Goal: Task Accomplishment & Management: Manage account settings

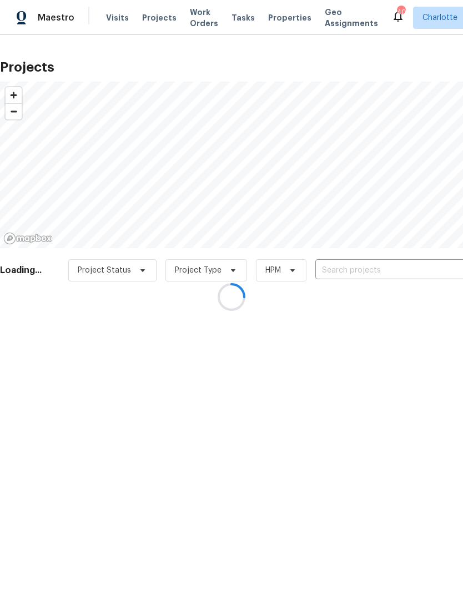
click at [399, 267] on div at bounding box center [231, 297] width 463 height 594
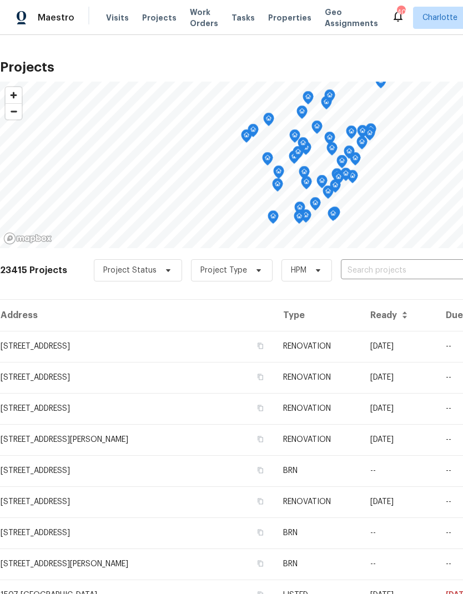
click at [393, 274] on input "text" at bounding box center [404, 270] width 127 height 17
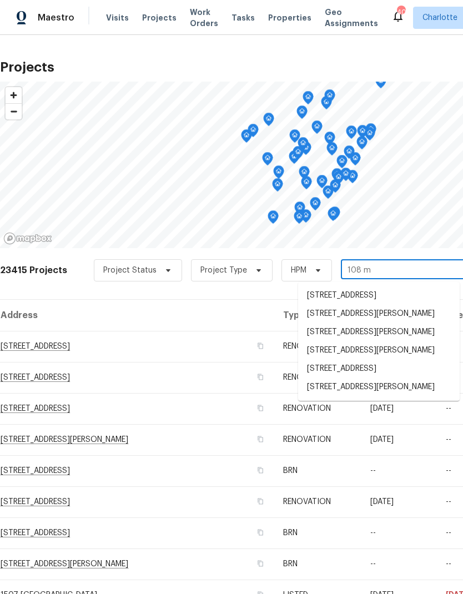
type input "108 mi"
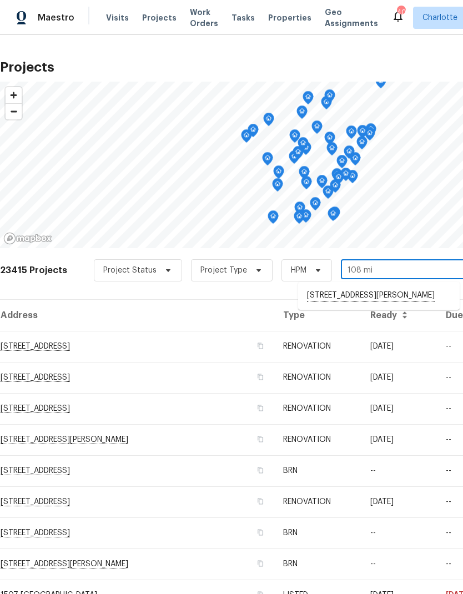
click at [414, 292] on li "108 Mistywood Dr, Mount Holly, NC 28120" at bounding box center [379, 296] width 162 height 19
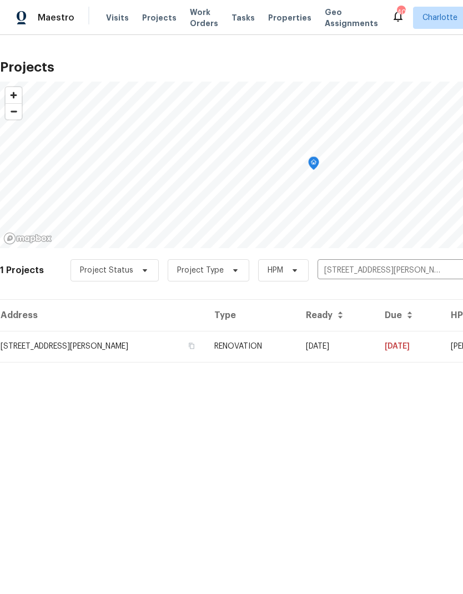
click at [376, 345] on td "[DATE]" at bounding box center [336, 346] width 79 height 31
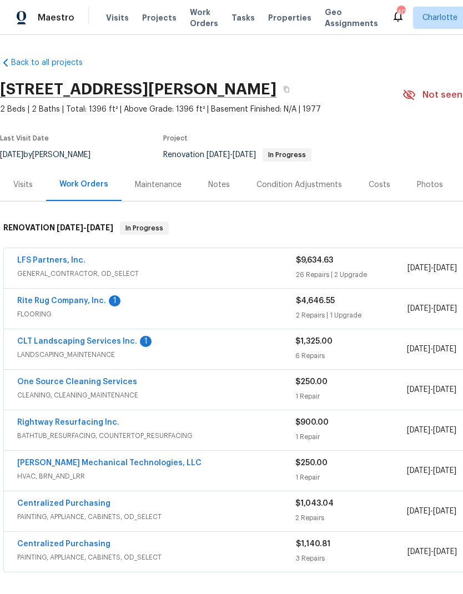
click at [21, 343] on link "CLT Landscaping Services Inc." at bounding box center [77, 342] width 120 height 8
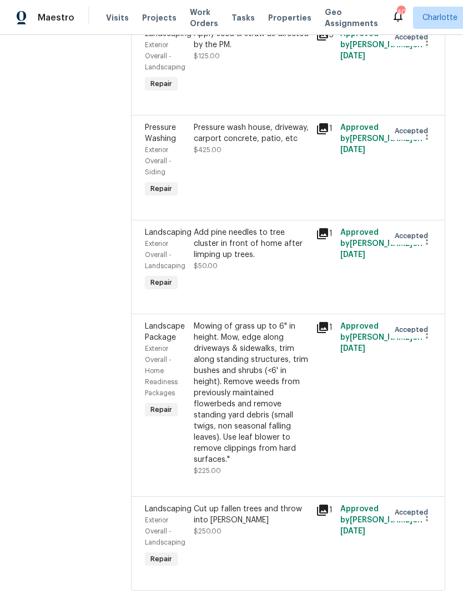
scroll to position [320, 0]
click at [255, 527] on div "Cut up fallen trees and throw into woods" at bounding box center [252, 515] width 116 height 22
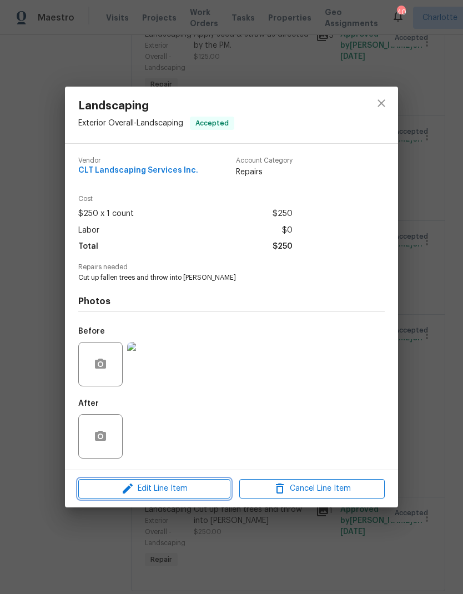
click at [138, 492] on span "Edit Line Item" at bounding box center [155, 489] width 146 height 14
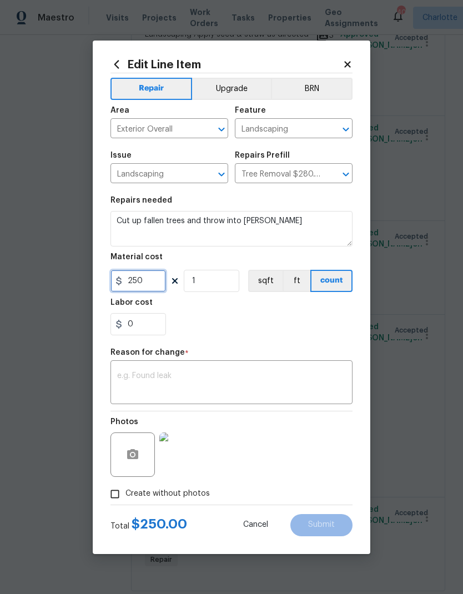
click at [146, 289] on input "250" at bounding box center [139, 281] width 56 height 22
type input "400"
click at [326, 373] on textarea at bounding box center [231, 383] width 229 height 23
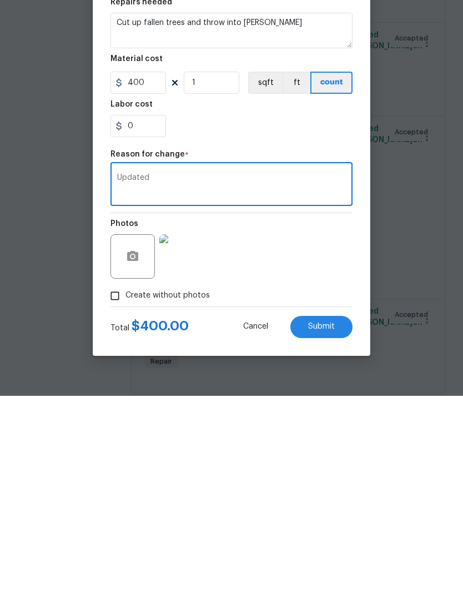
type textarea "Updated"
click at [343, 514] on button "Submit" at bounding box center [322, 525] width 62 height 22
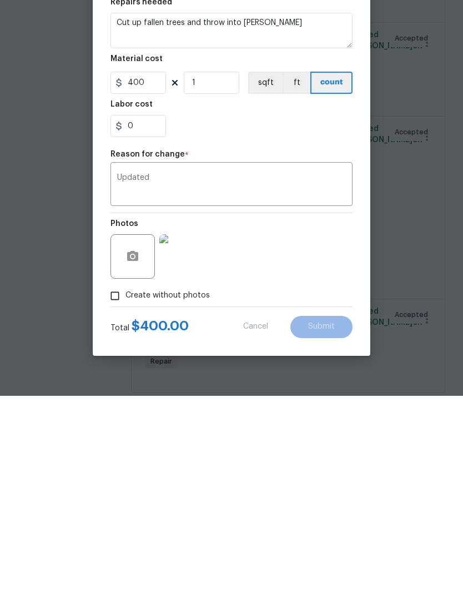
scroll to position [44, 0]
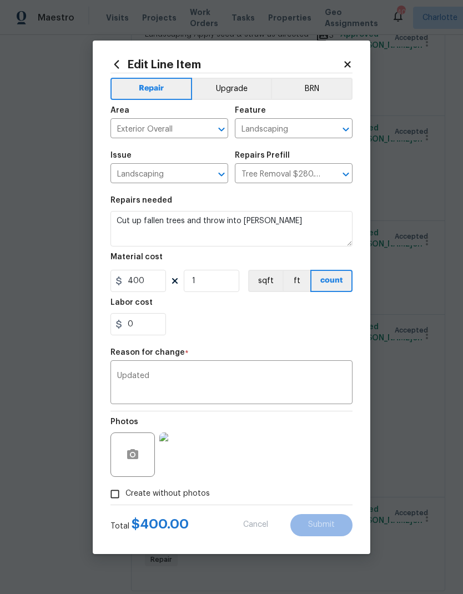
type input "250"
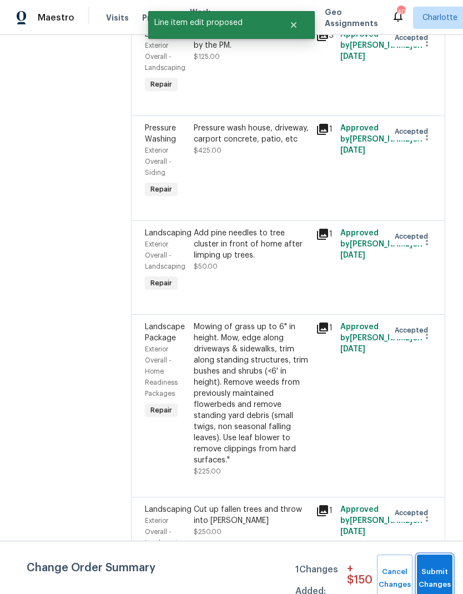
click at [437, 567] on button "Submit Changes" at bounding box center [435, 579] width 36 height 48
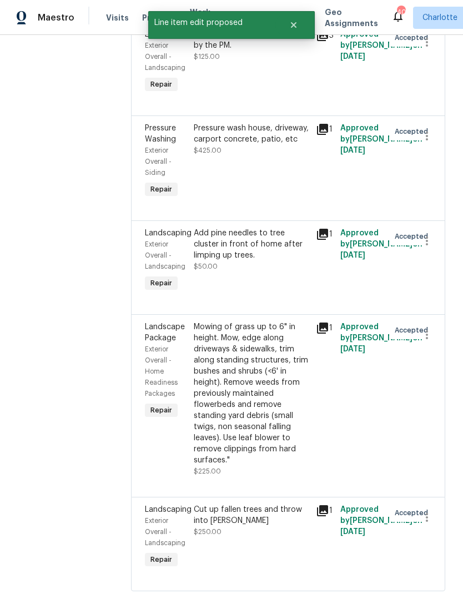
scroll to position [0, 0]
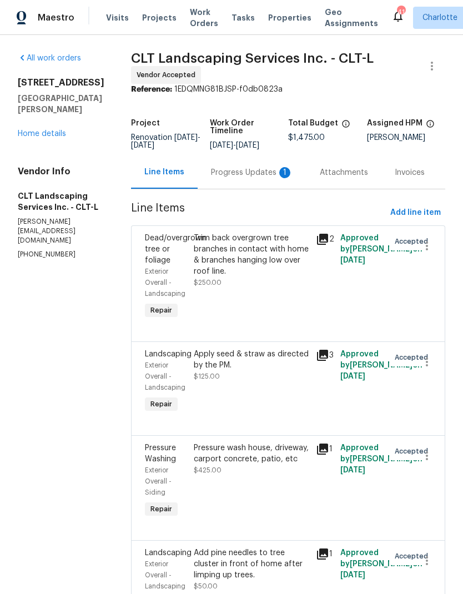
click at [34, 130] on link "Home details" at bounding box center [42, 134] width 48 height 8
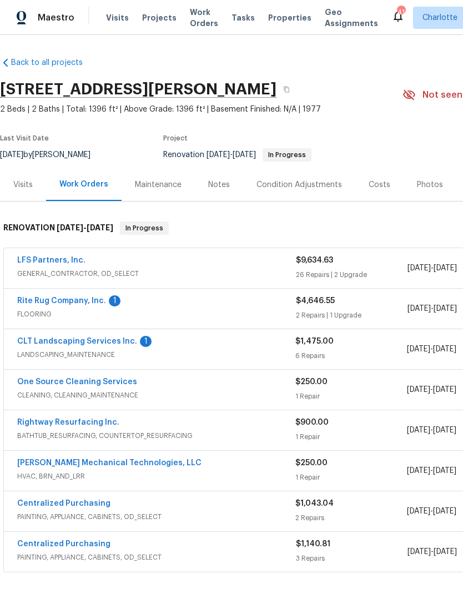
click at [26, 419] on link "Rightway Resurfacing Inc." at bounding box center [68, 423] width 102 height 8
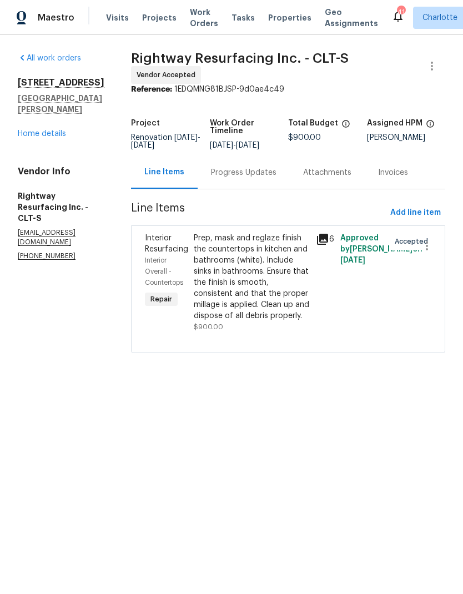
click at [232, 178] on div "Progress Updates" at bounding box center [244, 172] width 66 height 11
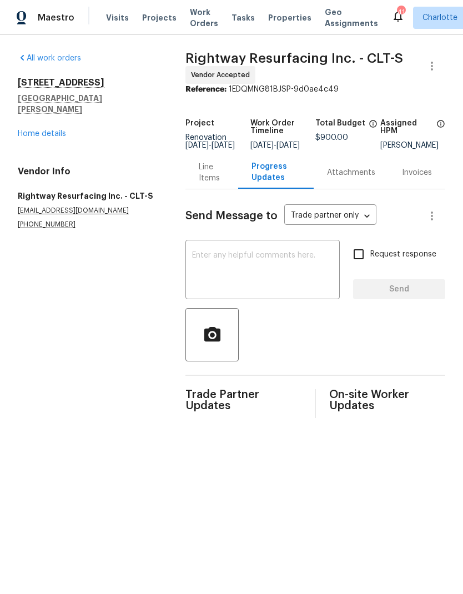
click at [304, 257] on div "x ​" at bounding box center [263, 271] width 154 height 57
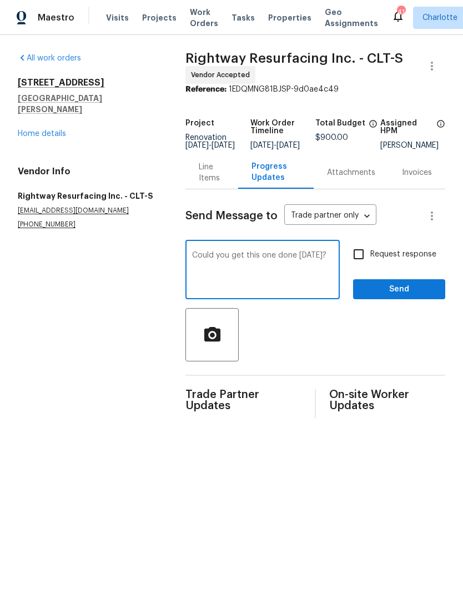
type textarea "Could you get this one done on Friday?"
click at [363, 265] on input "Request response" at bounding box center [358, 254] width 23 height 23
checkbox input "true"
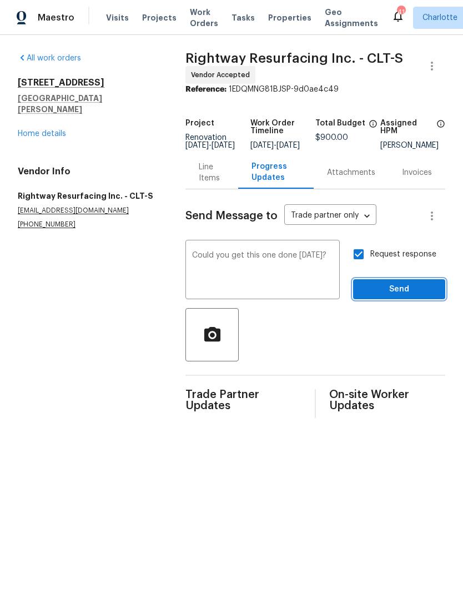
click at [408, 300] on button "Send" at bounding box center [399, 289] width 92 height 21
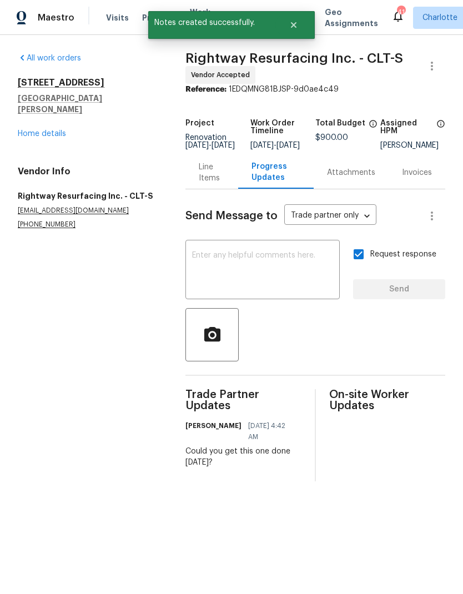
click at [202, 178] on div "Line Items" at bounding box center [212, 173] width 26 height 22
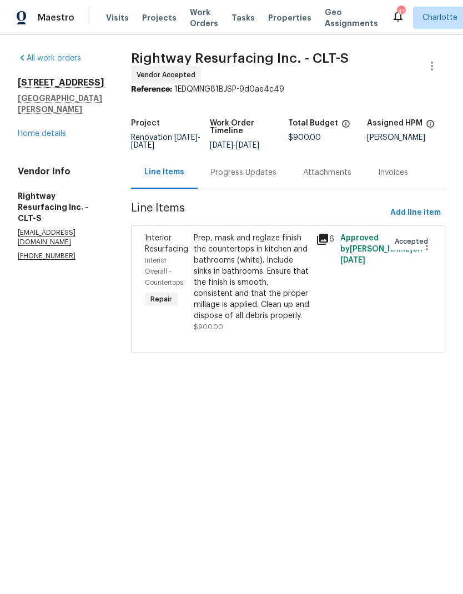
click at [33, 130] on link "Home details" at bounding box center [42, 134] width 48 height 8
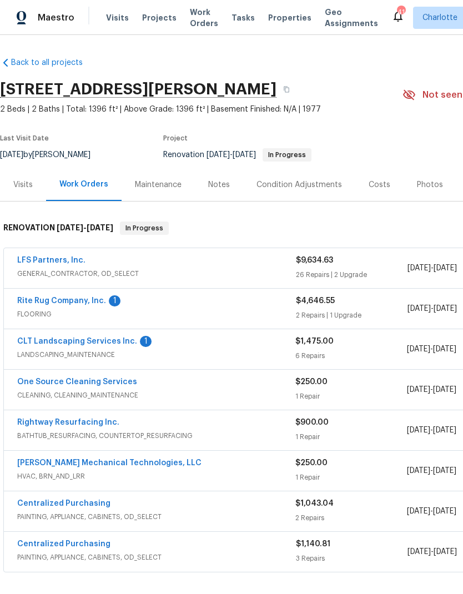
click at [69, 302] on link "Rite Rug Company, Inc." at bounding box center [61, 301] width 89 height 8
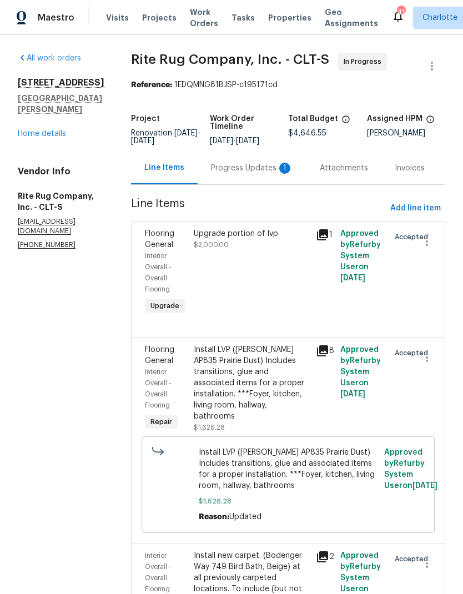
click at [228, 173] on div "Progress Updates 1" at bounding box center [252, 168] width 82 height 11
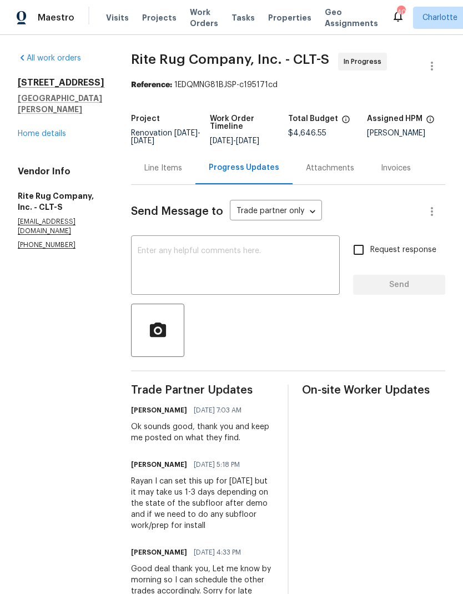
click at [33, 130] on link "Home details" at bounding box center [42, 134] width 48 height 8
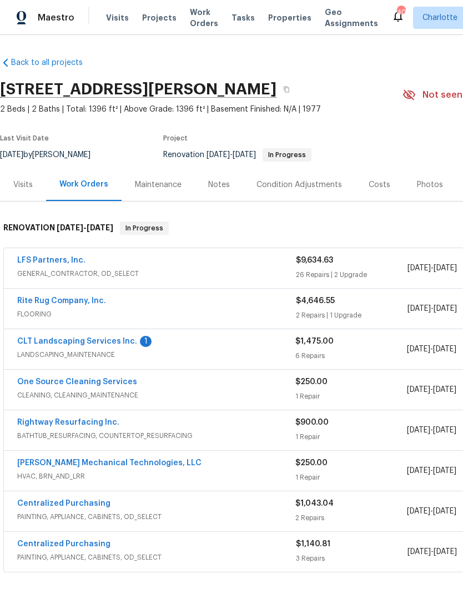
click at [72, 340] on link "CLT Landscaping Services Inc." at bounding box center [77, 342] width 120 height 8
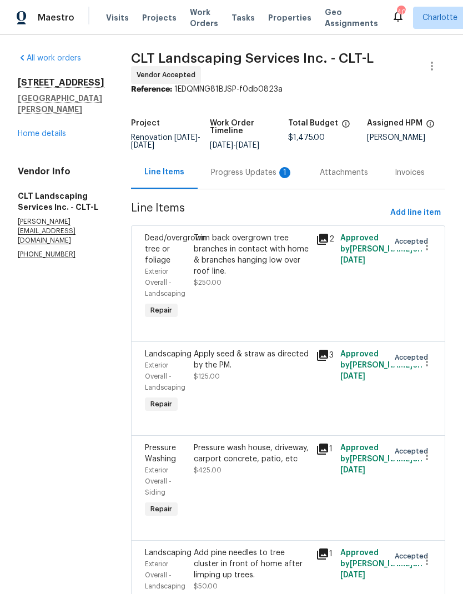
click at [233, 178] on div "Progress Updates 1" at bounding box center [252, 172] width 82 height 11
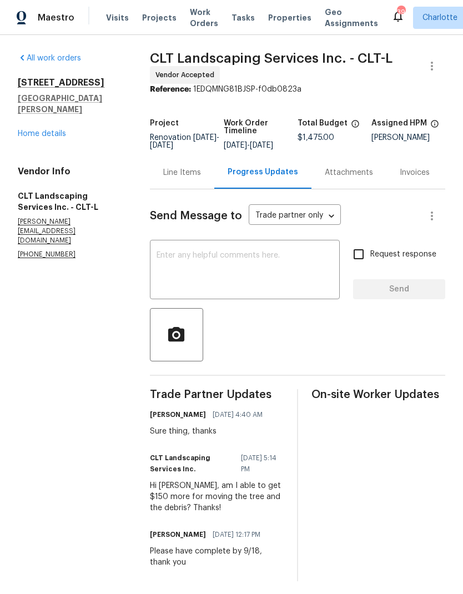
click at [29, 130] on link "Home details" at bounding box center [42, 134] width 48 height 8
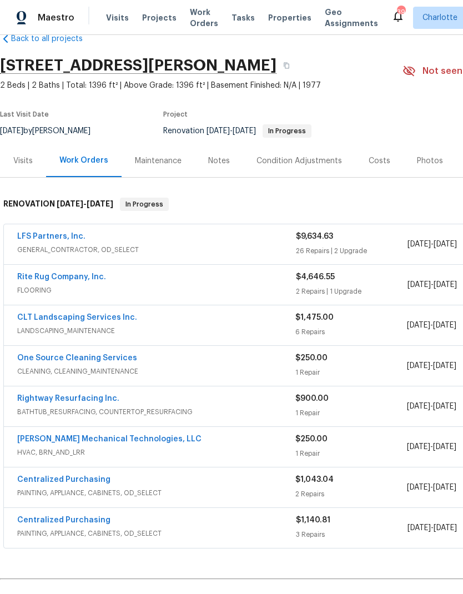
scroll to position [25, 0]
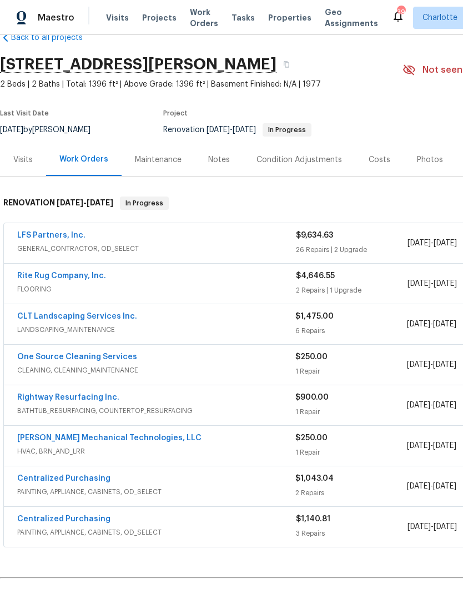
click at [37, 434] on link "Johnson's Mechanical Technologies, LLC" at bounding box center [109, 438] width 184 height 8
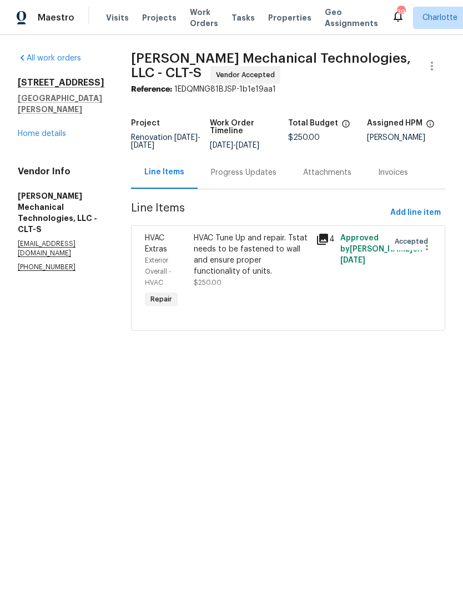
click at [241, 178] on div "Progress Updates" at bounding box center [244, 172] width 66 height 11
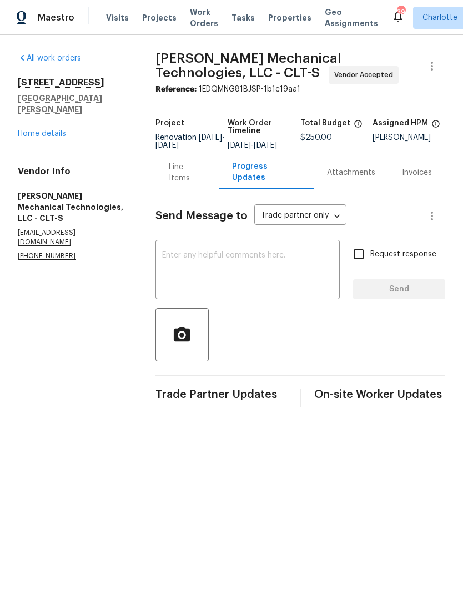
click at [310, 276] on textarea at bounding box center [247, 271] width 171 height 39
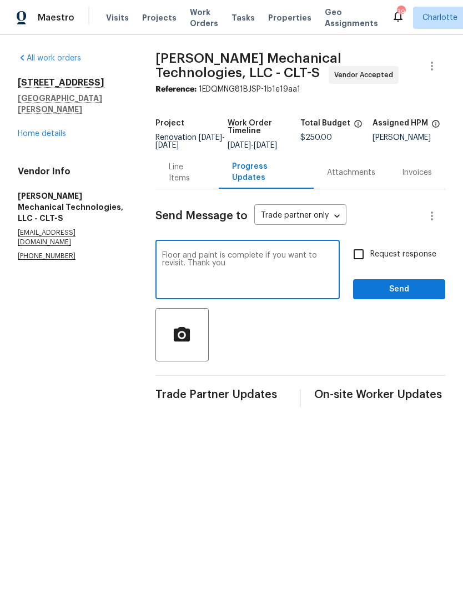
type textarea "Floor and paint is complete if you want to revisit. Thank you"
click at [362, 265] on input "Request response" at bounding box center [358, 254] width 23 height 23
checkbox input "true"
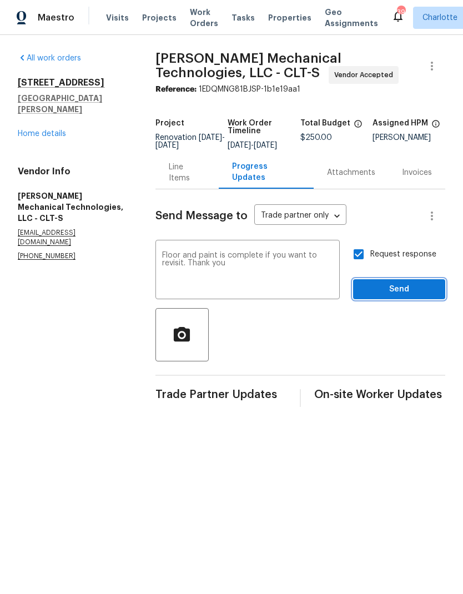
click at [408, 297] on span "Send" at bounding box center [399, 290] width 74 height 14
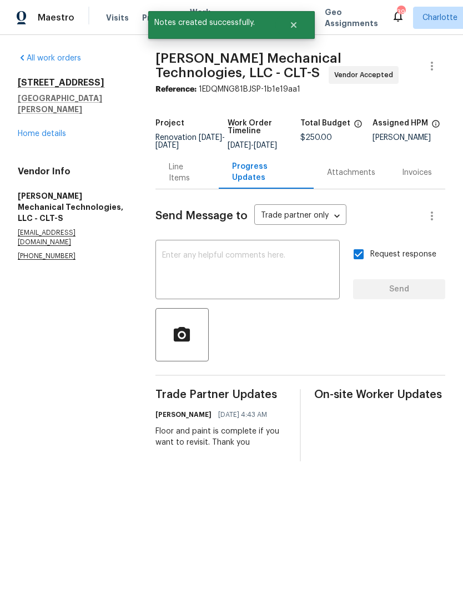
click at [22, 130] on link "Home details" at bounding box center [42, 134] width 48 height 8
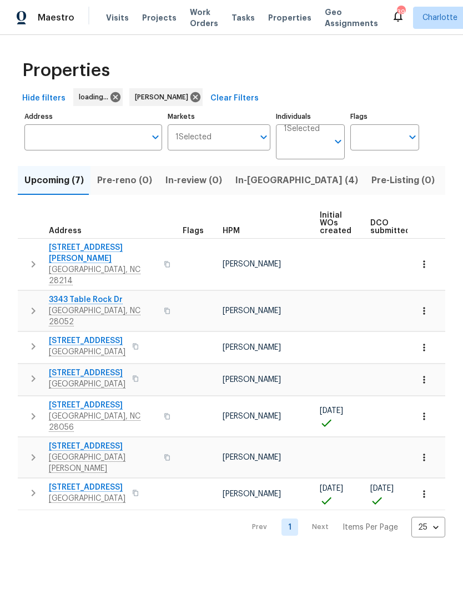
click at [244, 181] on span "In-reno (4)" at bounding box center [297, 181] width 123 height 16
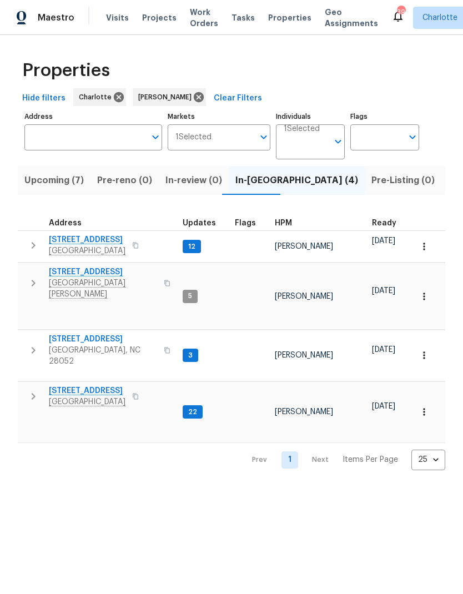
click at [24, 247] on button "button" at bounding box center [33, 245] width 22 height 22
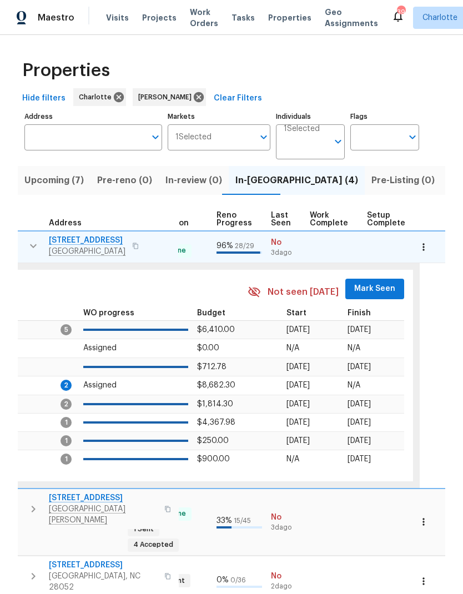
click at [374, 282] on span "Mark Seen" at bounding box center [374, 289] width 41 height 14
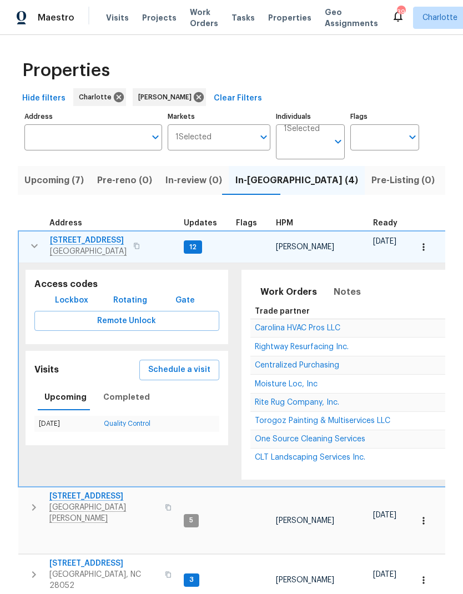
click at [32, 244] on icon "button" at bounding box center [34, 245] width 13 height 13
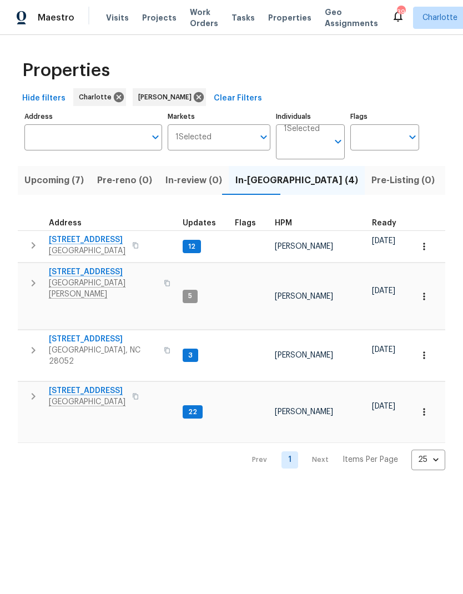
click at [30, 278] on icon "button" at bounding box center [33, 283] width 13 height 13
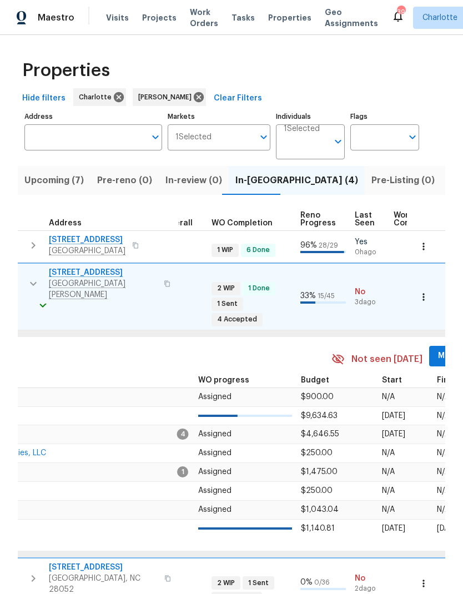
scroll to position [-1, 463]
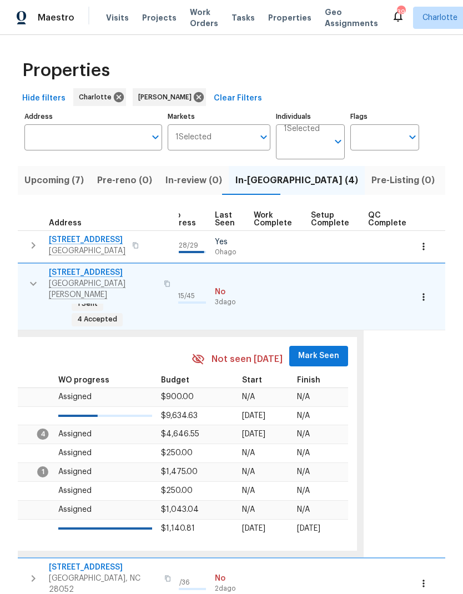
click at [317, 349] on span "Mark Seen" at bounding box center [318, 356] width 41 height 14
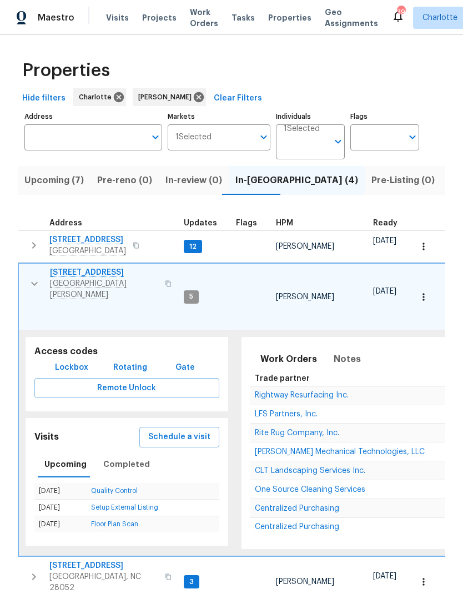
scroll to position [9, 0]
click at [33, 277] on icon "button" at bounding box center [34, 283] width 13 height 13
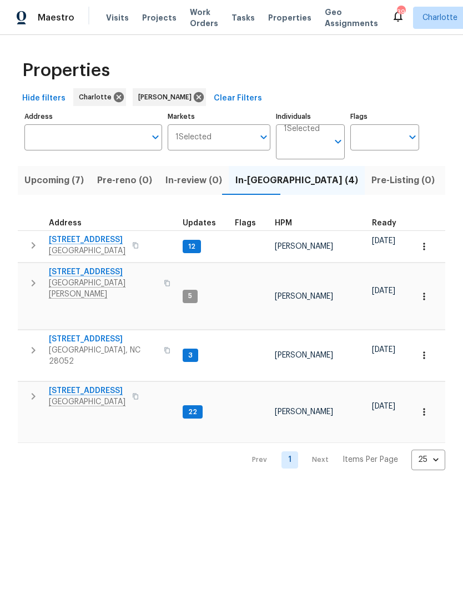
click at [29, 344] on icon "button" at bounding box center [33, 350] width 13 height 13
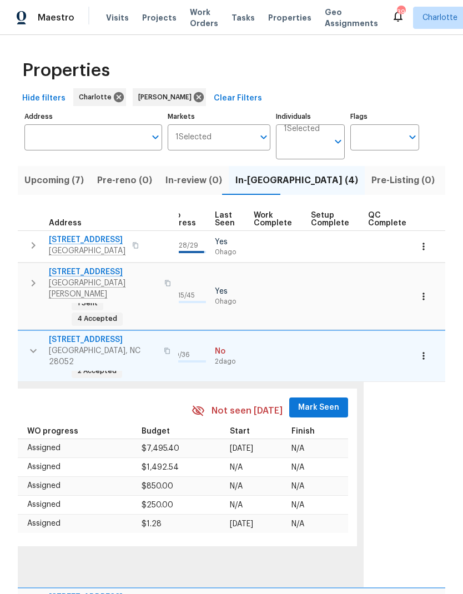
scroll to position [9, 518]
click at [316, 401] on span "Mark Seen" at bounding box center [319, 408] width 41 height 14
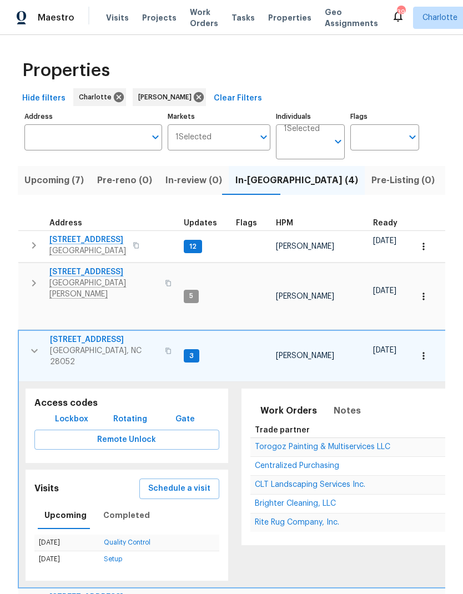
scroll to position [9, -1]
click at [32, 344] on icon "button" at bounding box center [34, 350] width 13 height 13
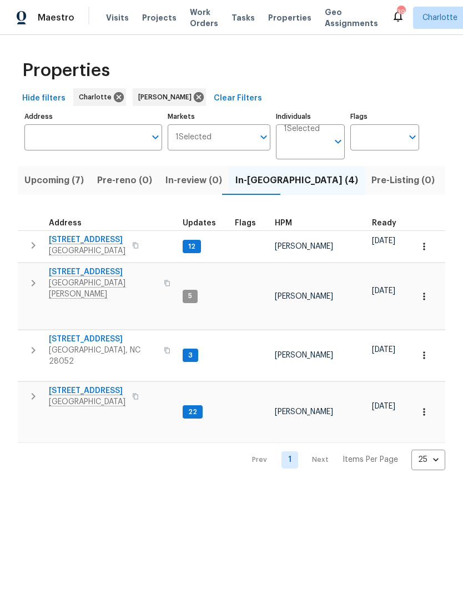
click at [35, 390] on icon "button" at bounding box center [33, 396] width 13 height 13
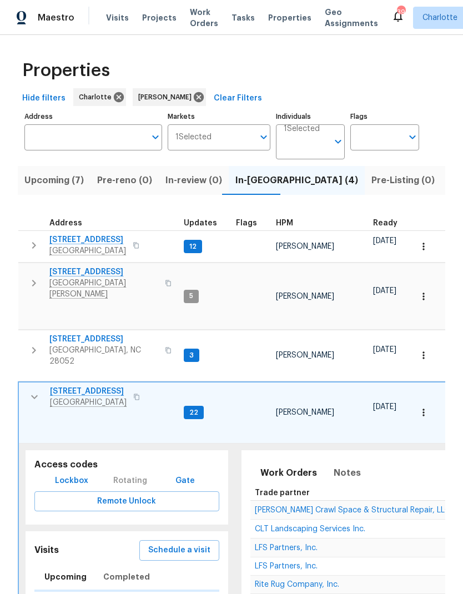
scroll to position [0, 0]
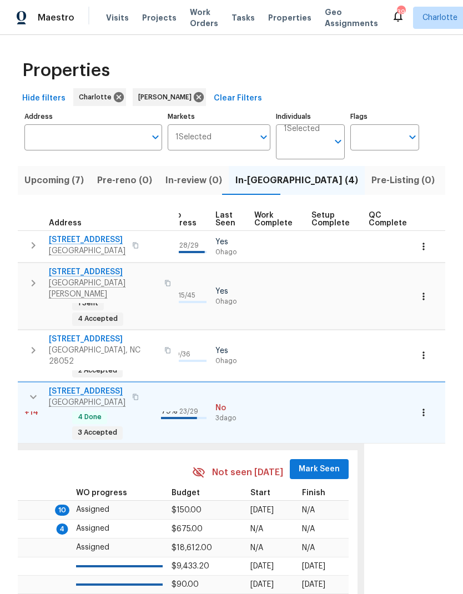
click at [317, 463] on span "Mark Seen" at bounding box center [319, 470] width 41 height 14
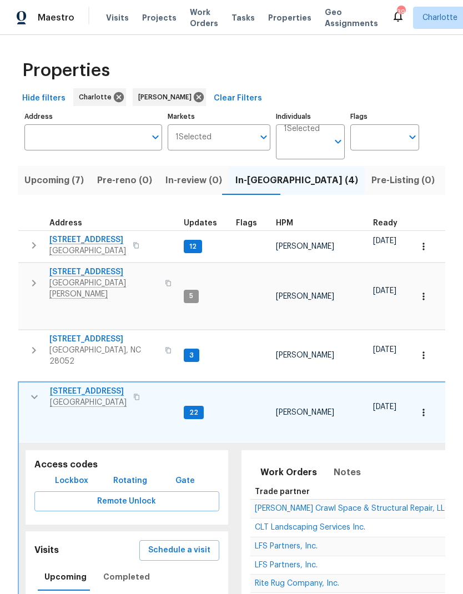
scroll to position [0, -1]
click at [34, 344] on icon "button" at bounding box center [33, 350] width 13 height 13
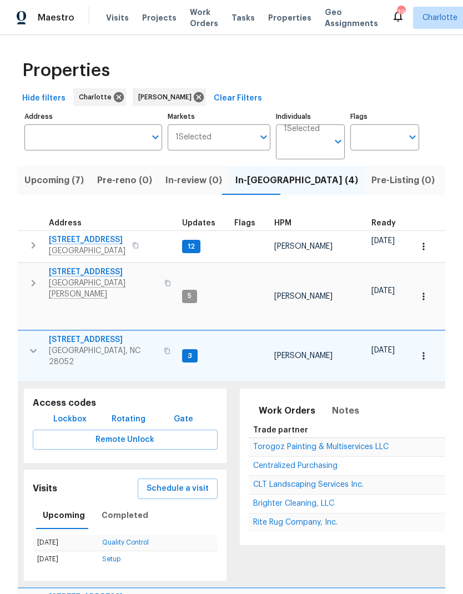
scroll to position [9, 2]
click at [342, 403] on span "Notes" at bounding box center [345, 411] width 27 height 16
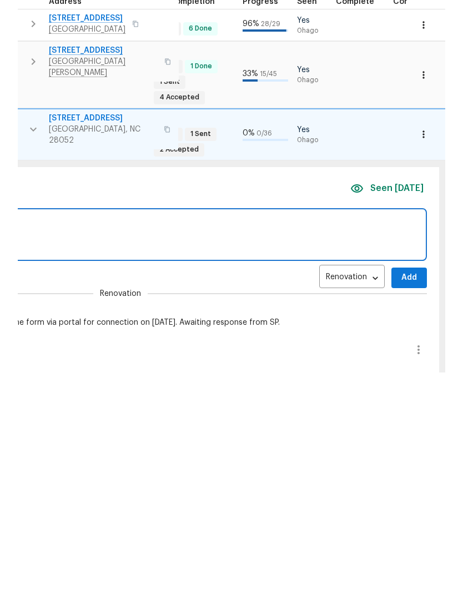
scroll to position [0, 463]
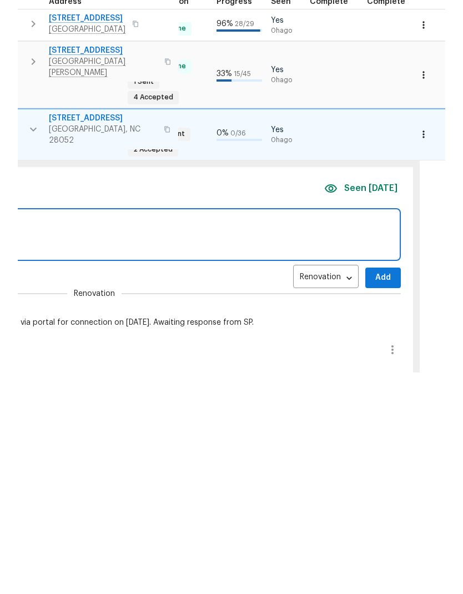
type textarea "Torogoz in progress"
click at [374, 493] on span "Add" at bounding box center [383, 500] width 18 height 14
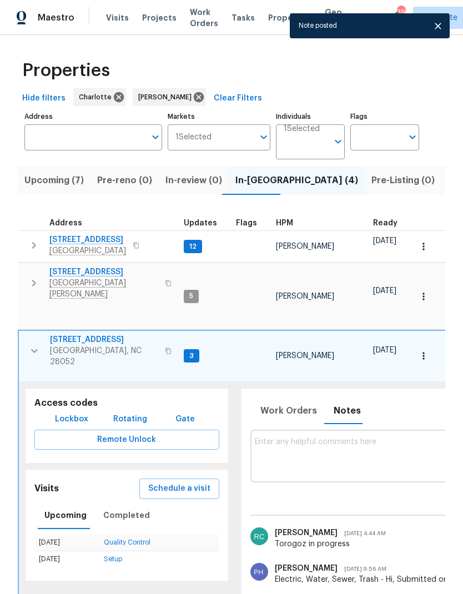
scroll to position [0, 0]
click at [26, 334] on button "button" at bounding box center [34, 350] width 22 height 33
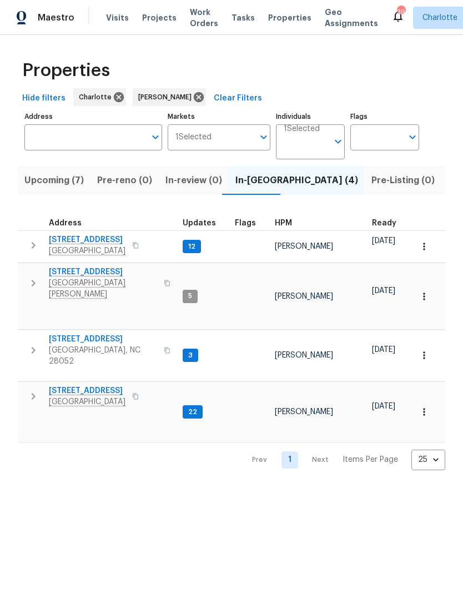
click at [33, 244] on icon "button" at bounding box center [34, 245] width 4 height 7
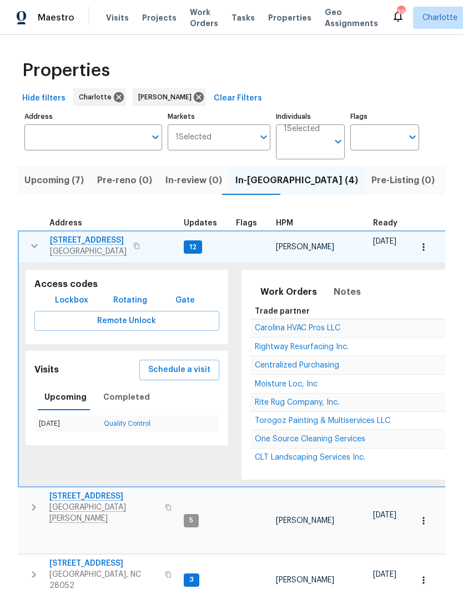
click at [295, 381] on span "Moisture Loc, Inc" at bounding box center [286, 385] width 63 height 8
click at [34, 244] on icon "button" at bounding box center [34, 245] width 13 height 13
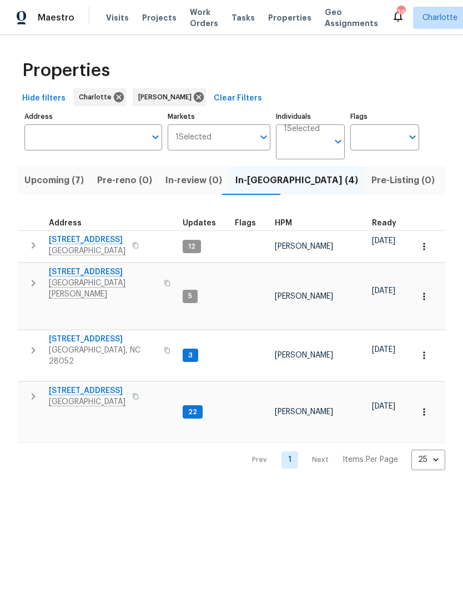
click at [29, 344] on icon "button" at bounding box center [33, 350] width 13 height 13
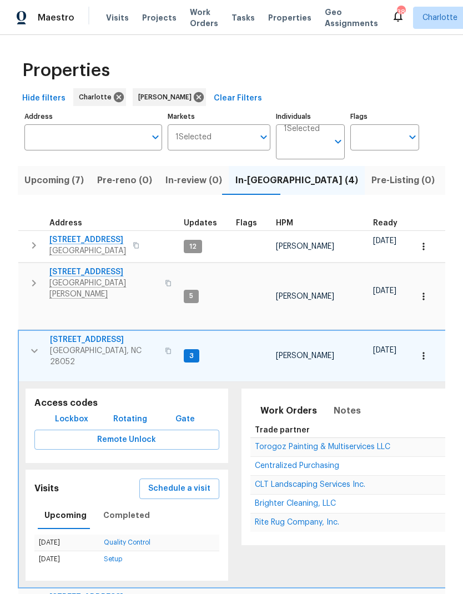
click at [313, 519] on span "Rite Rug Company, Inc." at bounding box center [297, 523] width 84 height 8
click at [36, 344] on icon "button" at bounding box center [34, 350] width 13 height 13
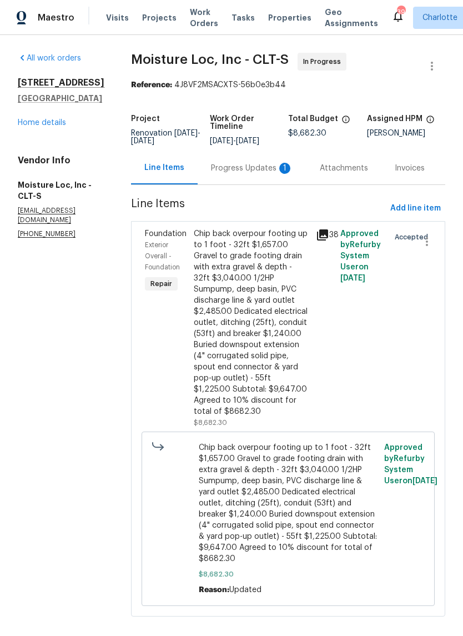
click at [211, 164] on div "Progress Updates 1" at bounding box center [252, 168] width 82 height 11
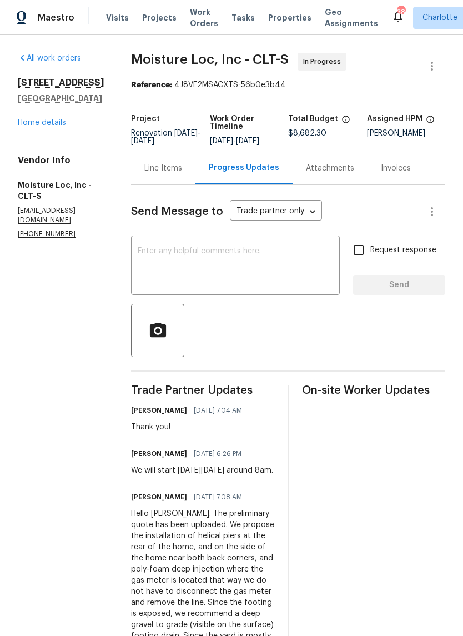
click at [28, 127] on link "Home details" at bounding box center [42, 123] width 48 height 8
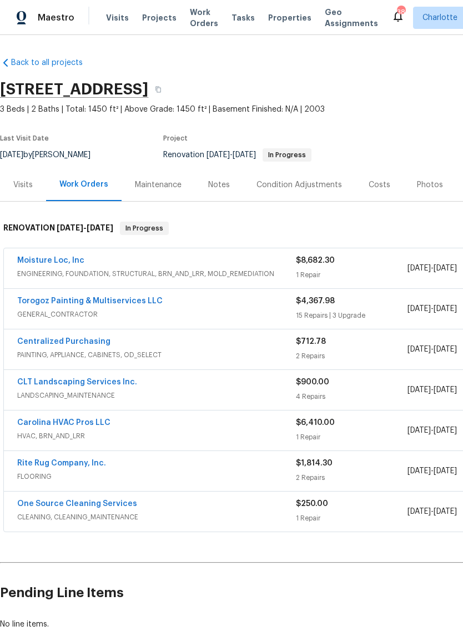
click at [208, 187] on div "Notes" at bounding box center [219, 184] width 22 height 11
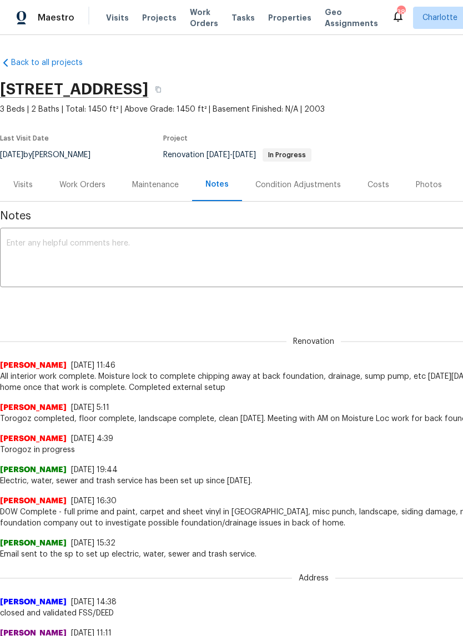
click at [342, 269] on textarea at bounding box center [314, 258] width 614 height 39
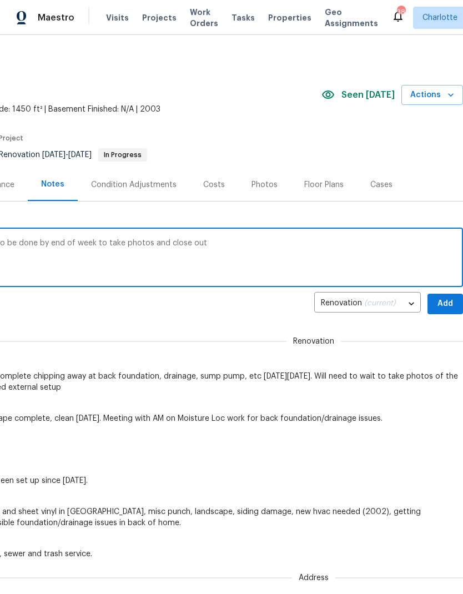
scroll to position [0, 164]
type textarea "Moisture loc started work on Wednesday so hope to be done by end of week to tak…"
click at [448, 302] on span "Add" at bounding box center [446, 304] width 18 height 14
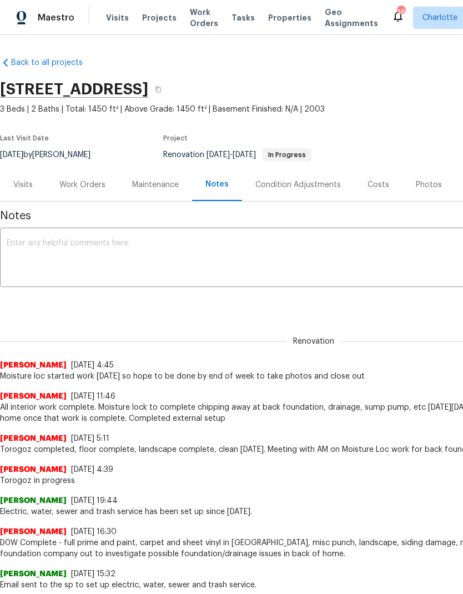
scroll to position [0, -1]
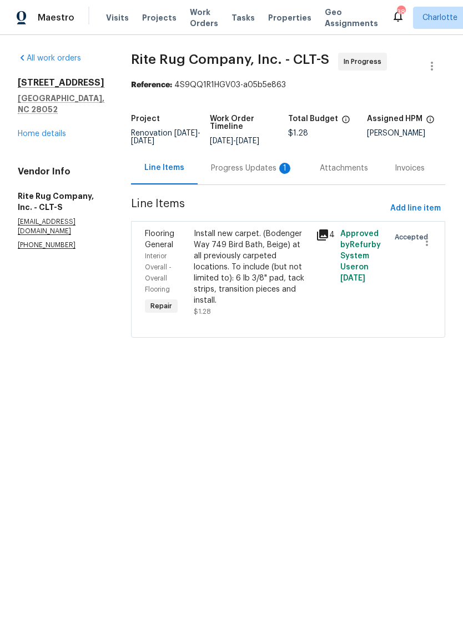
click at [234, 164] on div "Progress Updates 1" at bounding box center [252, 168] width 109 height 33
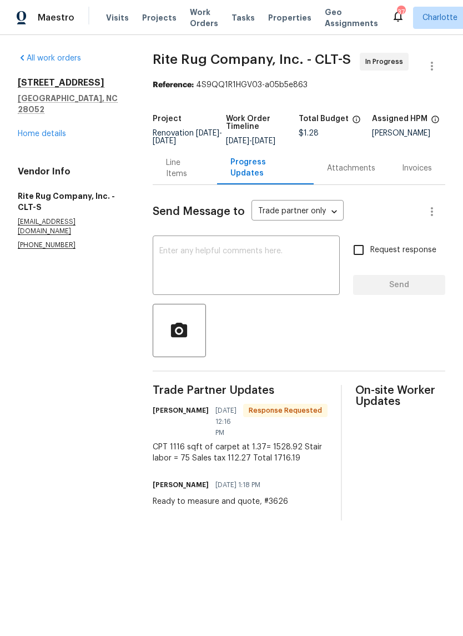
click at [177, 183] on div "Line Items" at bounding box center [185, 168] width 64 height 33
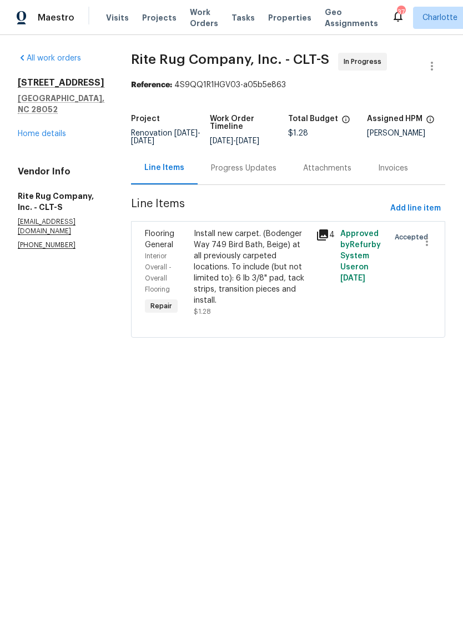
click at [217, 280] on div "Install new carpet. (Bodenger Way 749 Bird Bath, Beige) at all previously carpe…" at bounding box center [252, 267] width 116 height 78
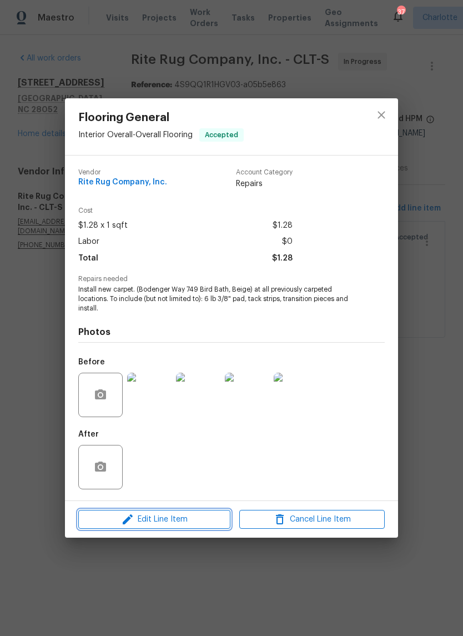
click at [207, 526] on span "Edit Line Item" at bounding box center [155, 520] width 146 height 14
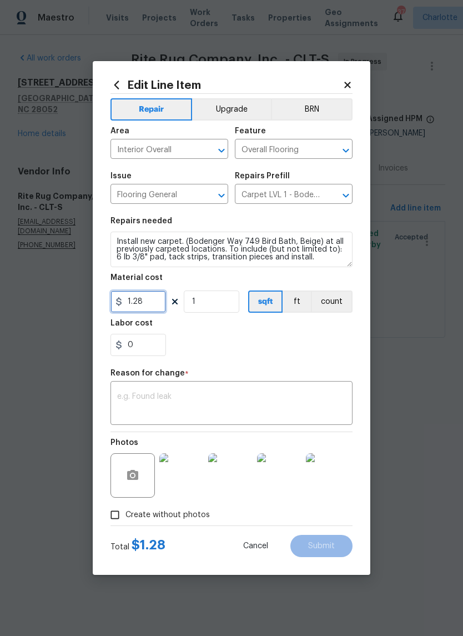
click at [164, 302] on input "1.28" at bounding box center [139, 302] width 56 height 22
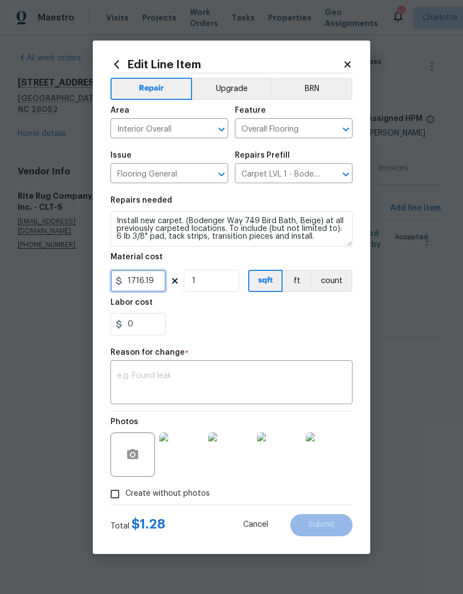
type input "1716.19"
click at [303, 370] on div "x ​" at bounding box center [232, 383] width 242 height 41
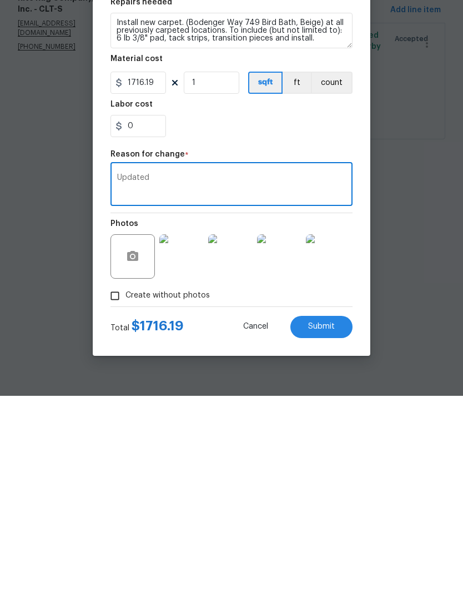
type textarea "Updated"
click at [334, 514] on button "Submit" at bounding box center [322, 525] width 62 height 22
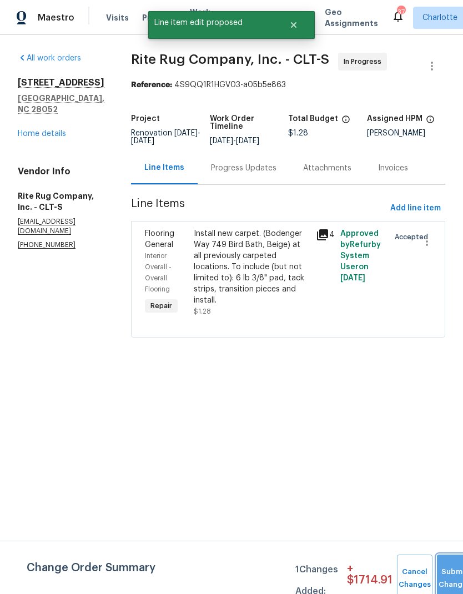
click at [451, 570] on button "Submit Changes" at bounding box center [455, 579] width 36 height 48
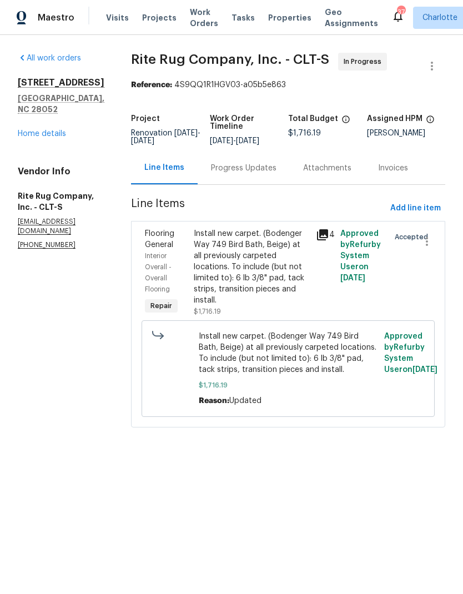
click at [21, 130] on link "Home details" at bounding box center [42, 134] width 48 height 8
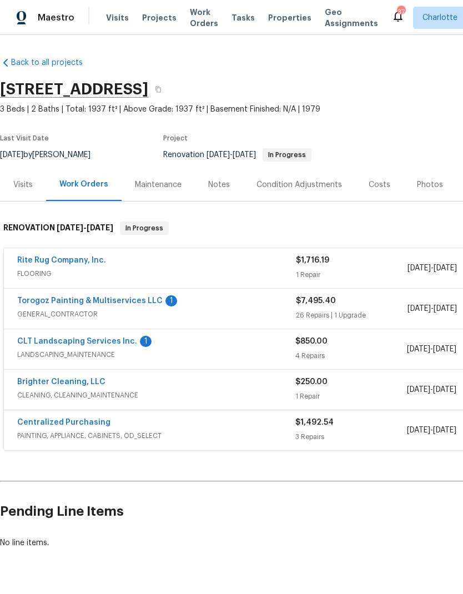
click at [25, 342] on link "CLT Landscaping Services Inc." at bounding box center [77, 342] width 120 height 8
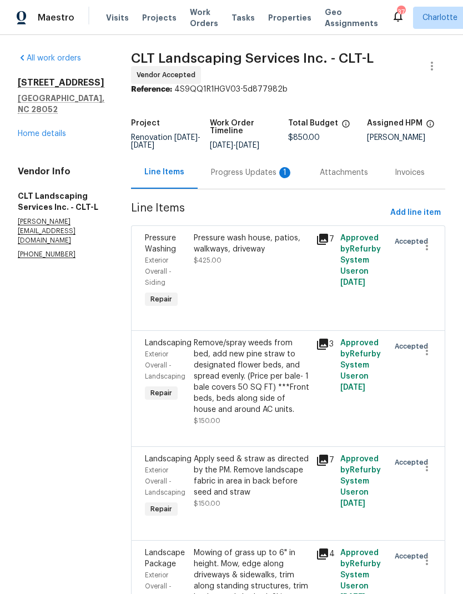
click at [218, 175] on div "Progress Updates 1" at bounding box center [252, 172] width 82 height 11
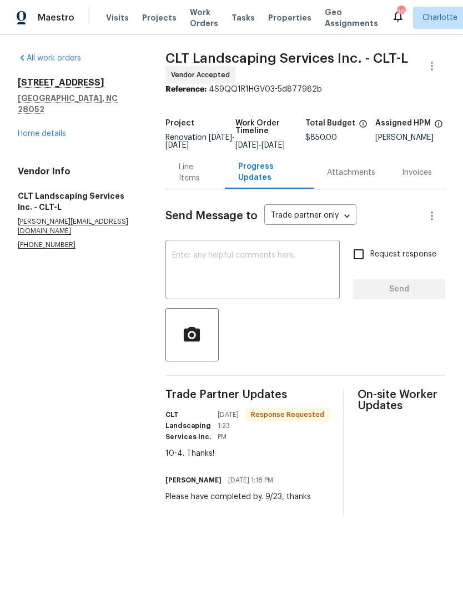
click at [42, 130] on link "Home details" at bounding box center [42, 134] width 48 height 8
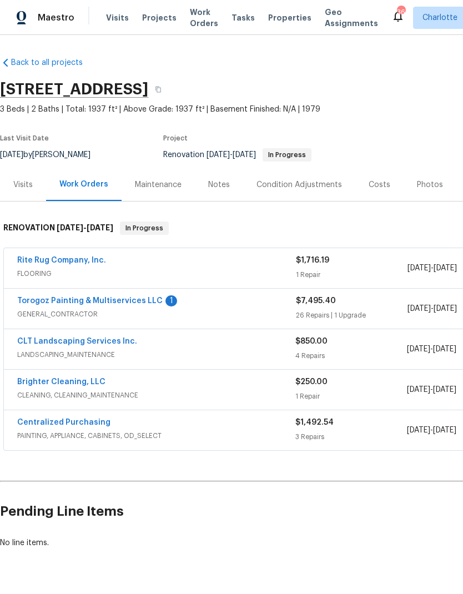
click at [53, 298] on link "Torogoz Painting & Multiservices LLC" at bounding box center [90, 301] width 146 height 8
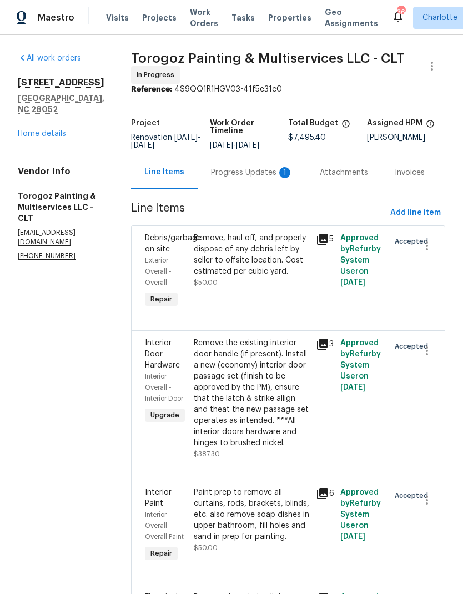
click at [250, 178] on div "Progress Updates 1" at bounding box center [252, 172] width 82 height 11
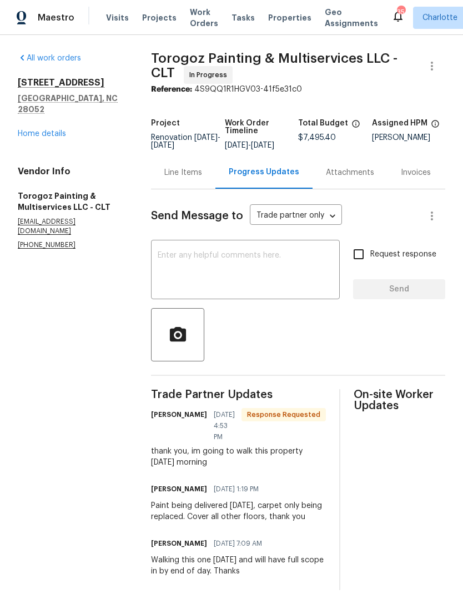
click at [28, 130] on link "Home details" at bounding box center [42, 134] width 48 height 8
